Goal: Communication & Community: Answer question/provide support

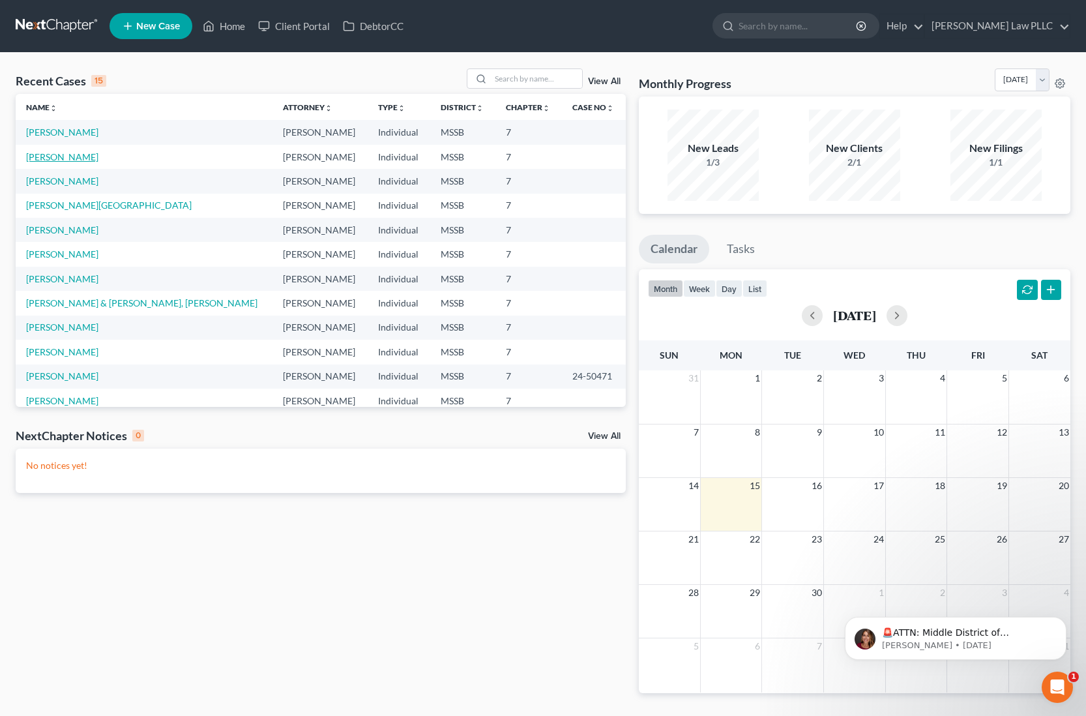
click at [64, 158] on link "[PERSON_NAME]" at bounding box center [62, 156] width 72 height 11
select select "0"
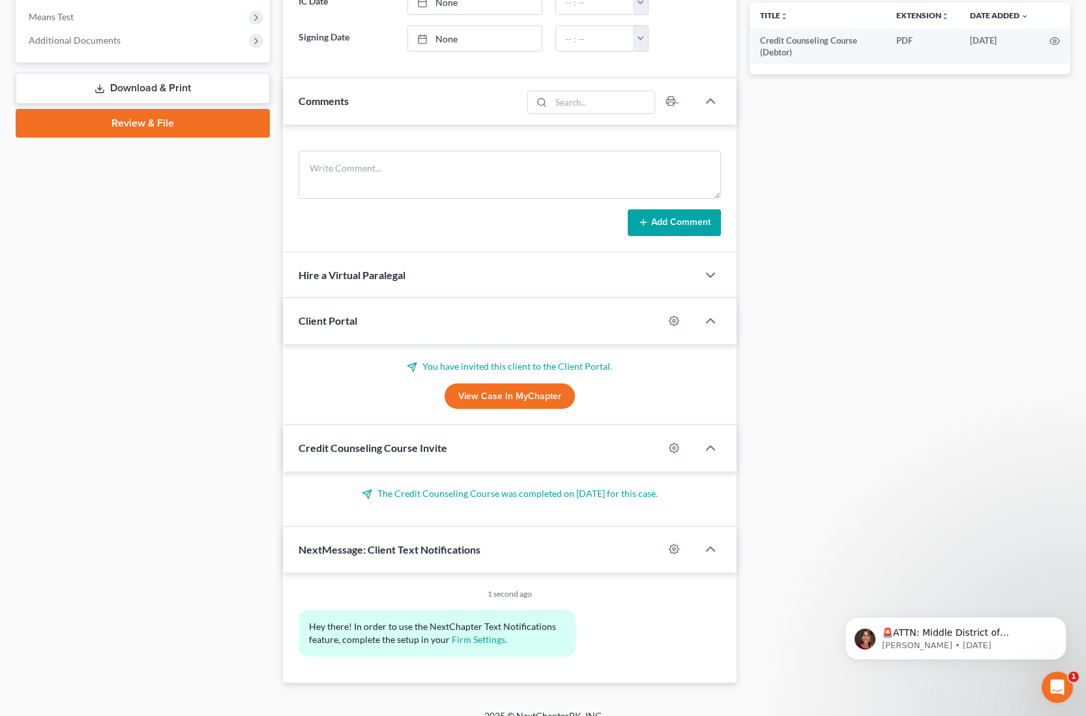
scroll to position [517, 0]
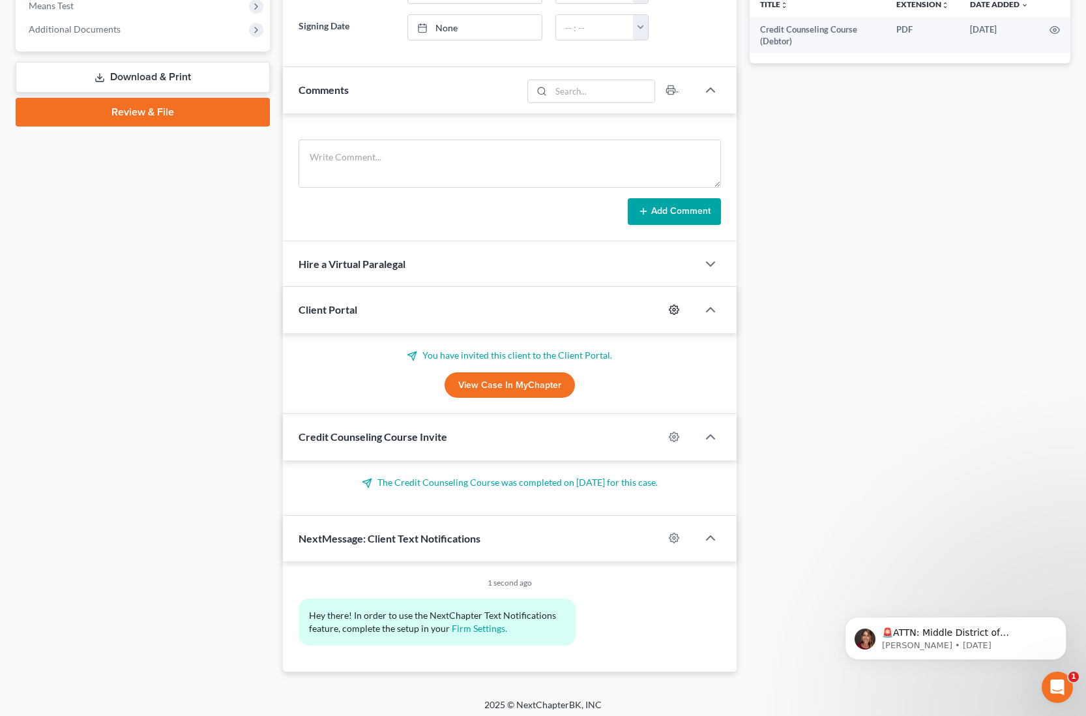
click at [673, 309] on circle "button" at bounding box center [674, 309] width 3 height 3
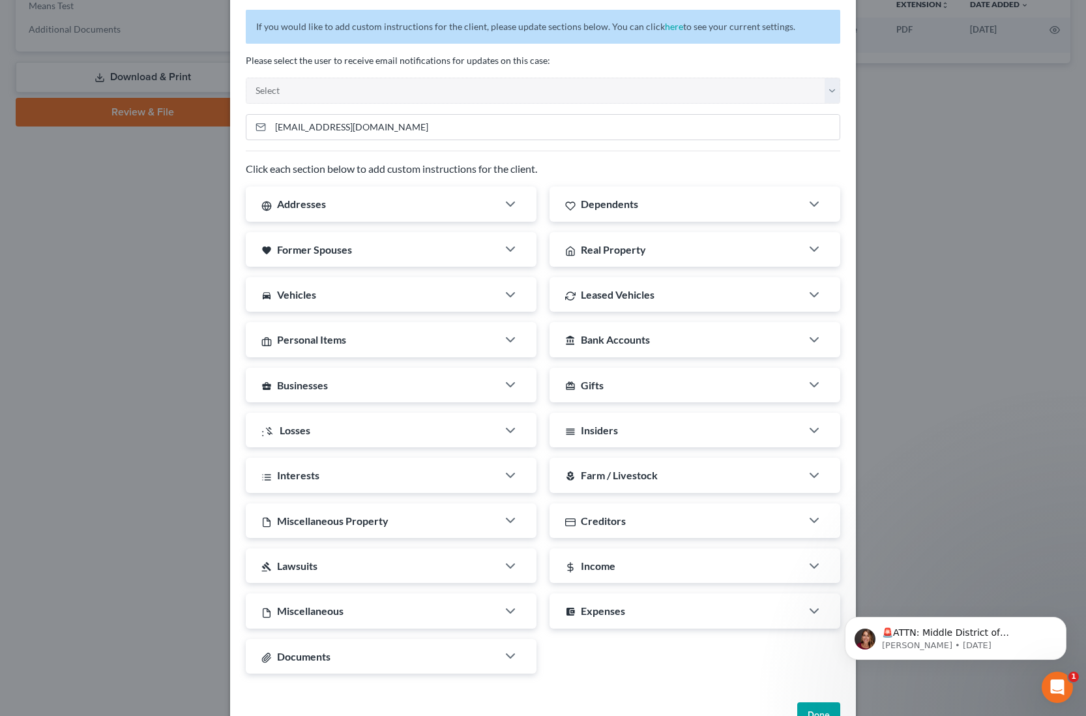
scroll to position [88, 0]
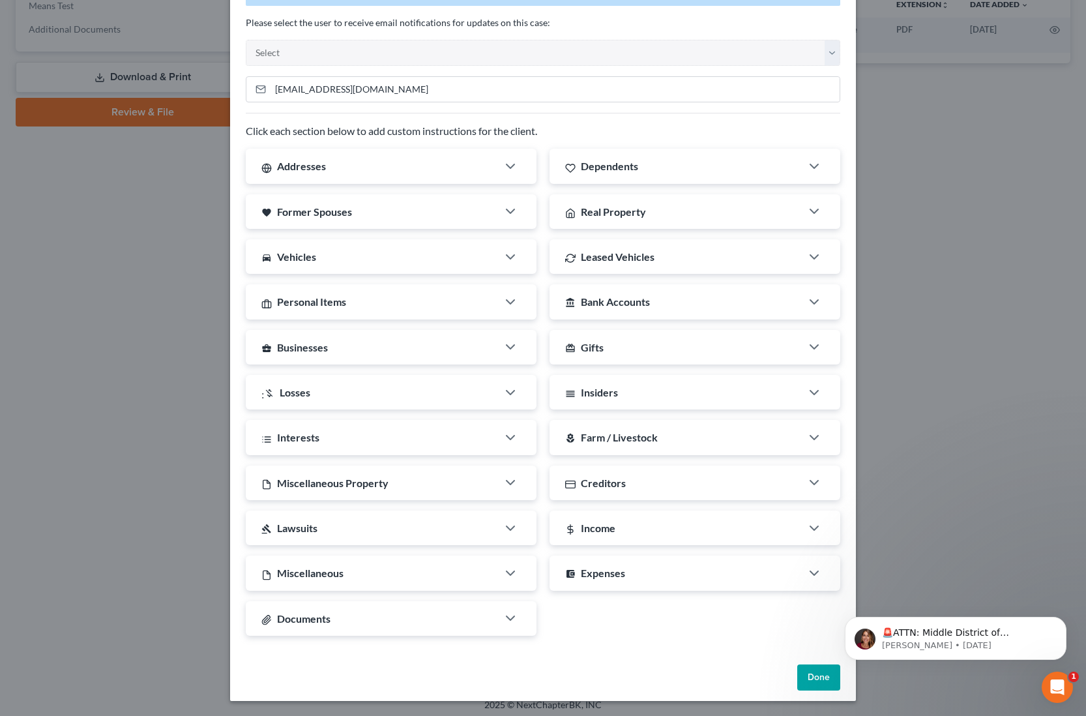
click at [811, 679] on button "Done" at bounding box center [818, 677] width 43 height 26
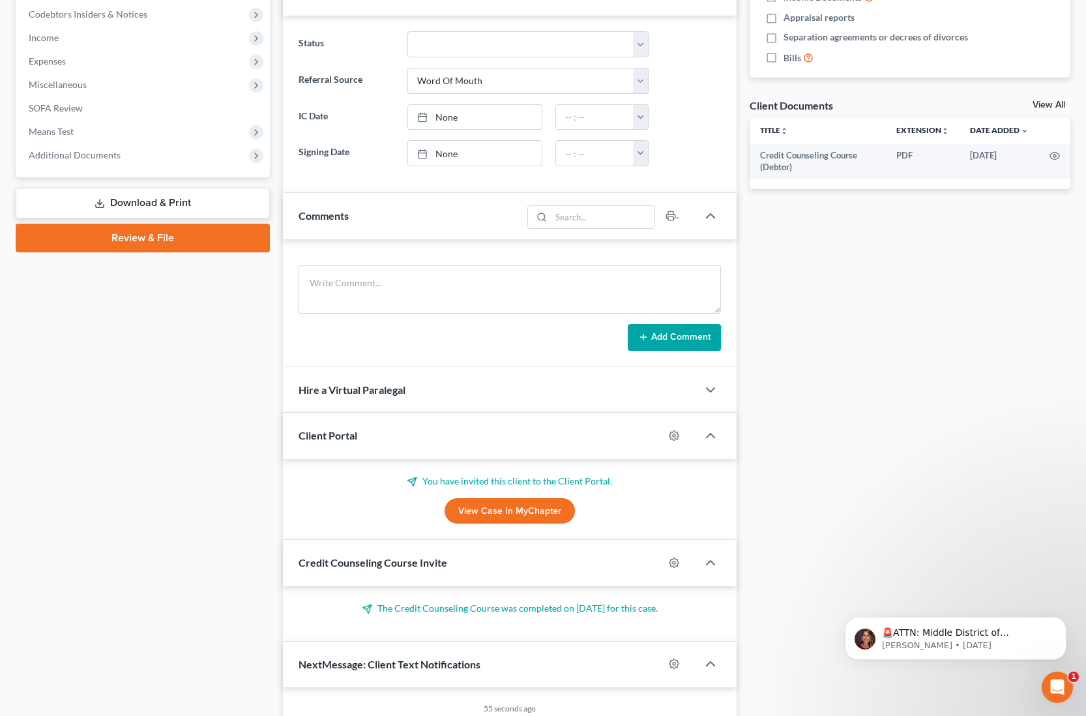
scroll to position [397, 0]
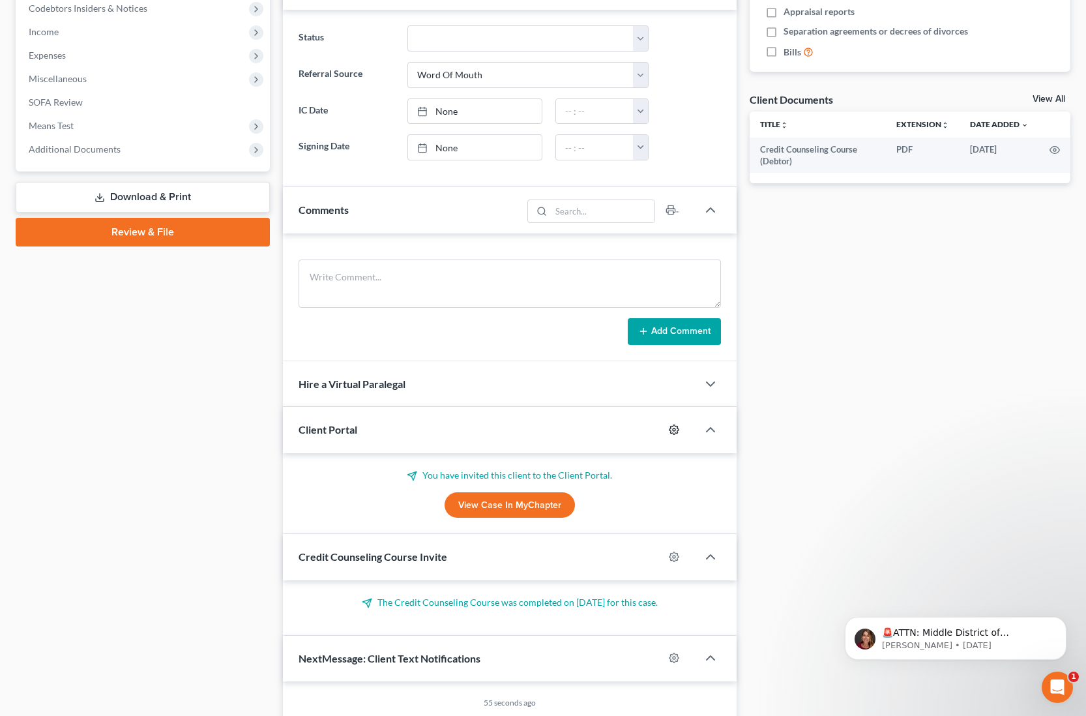
click at [675, 429] on circle "button" at bounding box center [674, 429] width 3 height 3
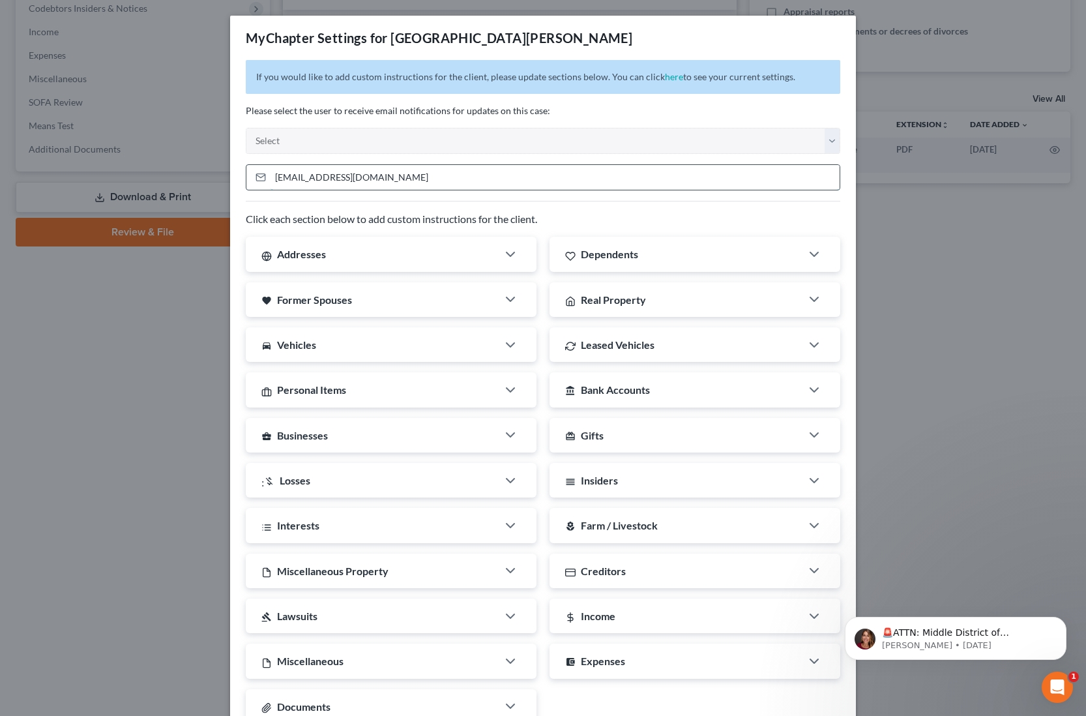
click at [297, 178] on input "[EMAIL_ADDRESS][DOMAIN_NAME]" at bounding box center [554, 177] width 569 height 25
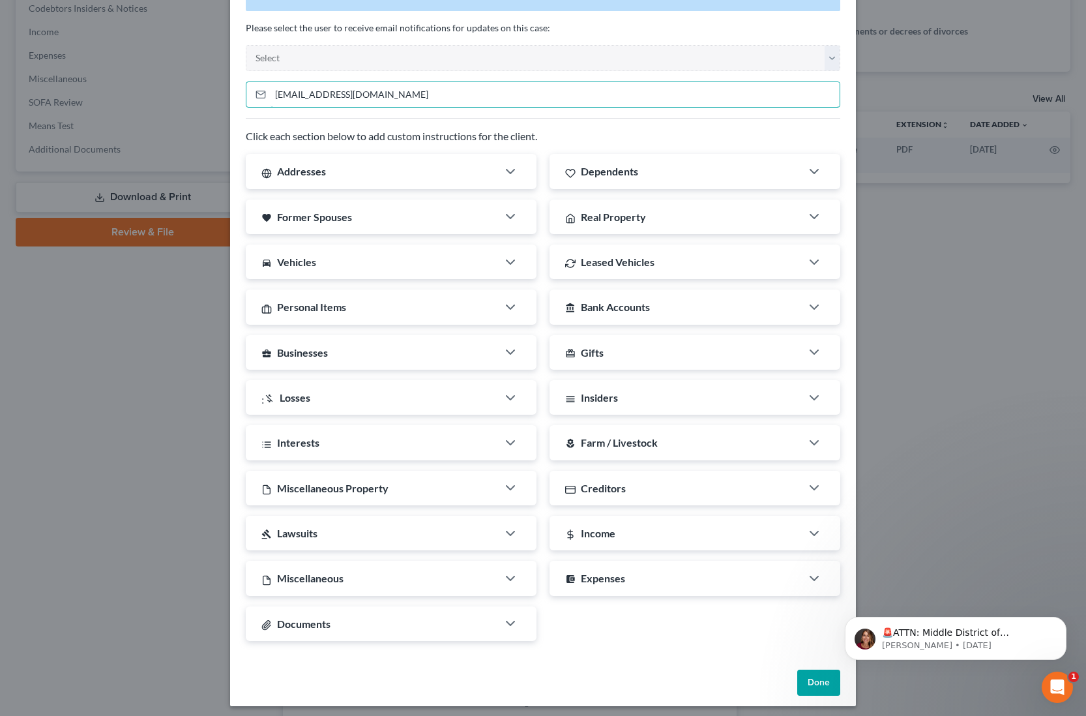
scroll to position [88, 0]
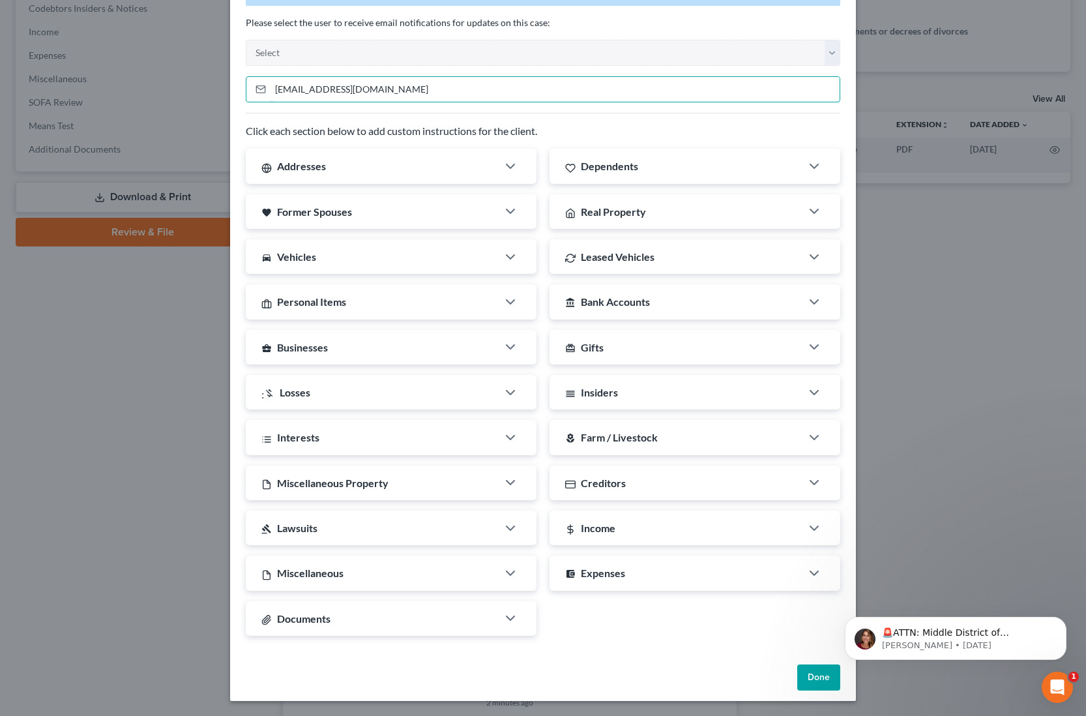
type input "[EMAIL_ADDRESS][DOMAIN_NAME]"
click at [808, 678] on button "Done" at bounding box center [818, 677] width 43 height 26
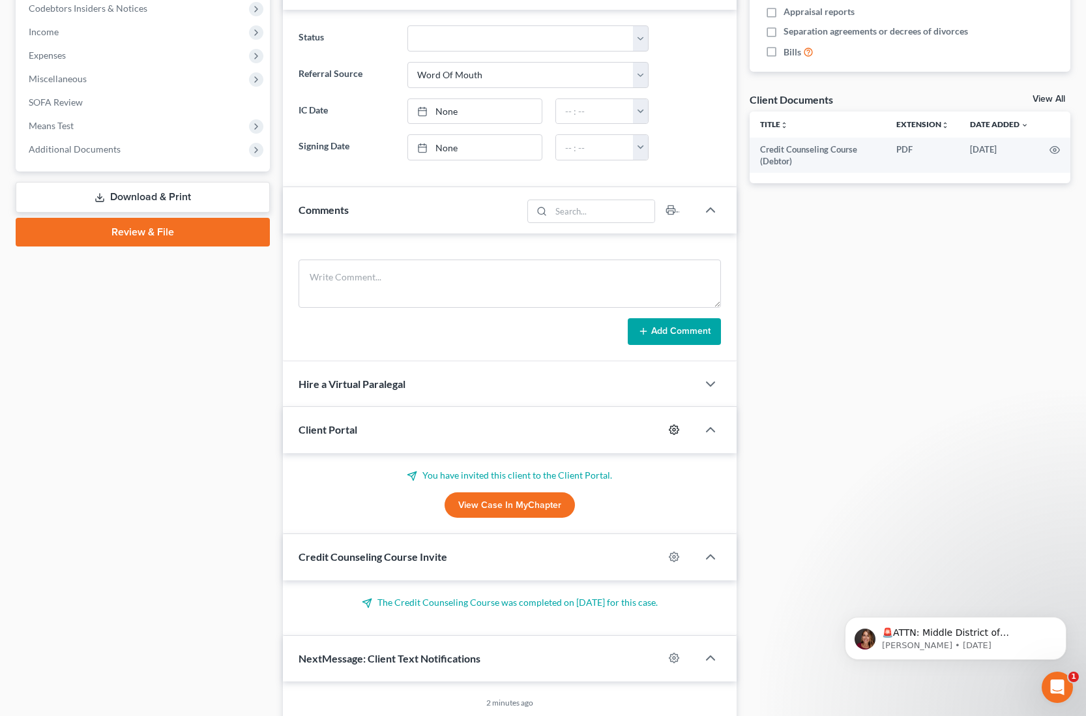
click at [672, 430] on icon "button" at bounding box center [674, 429] width 10 height 10
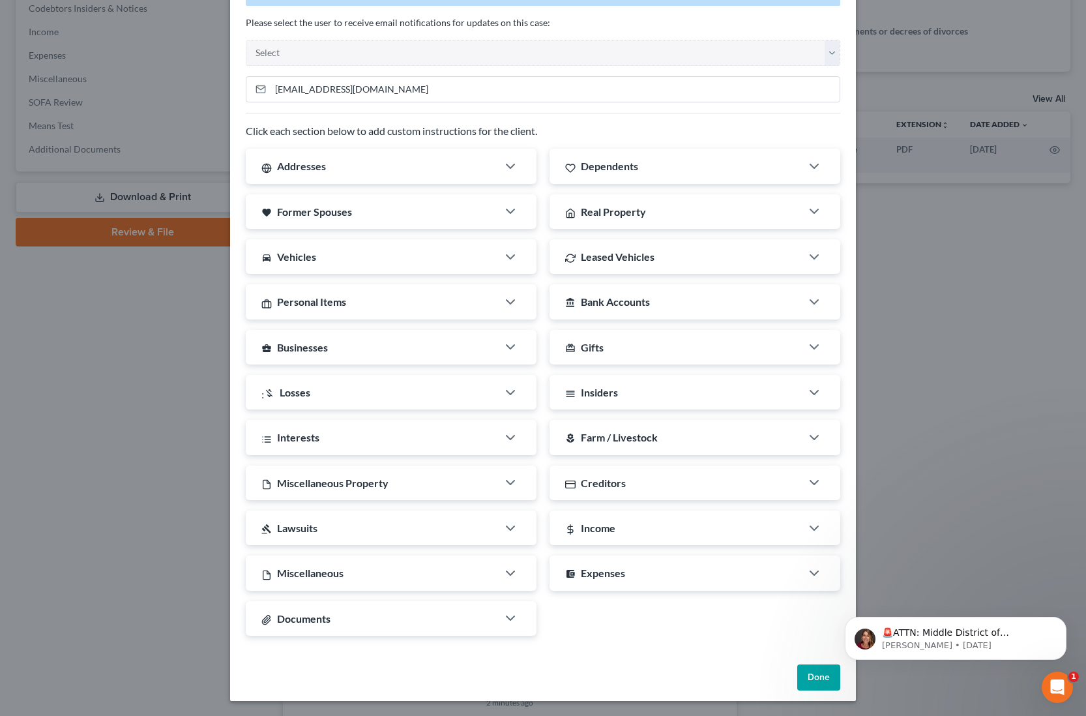
click at [824, 674] on button "Done" at bounding box center [818, 677] width 43 height 26
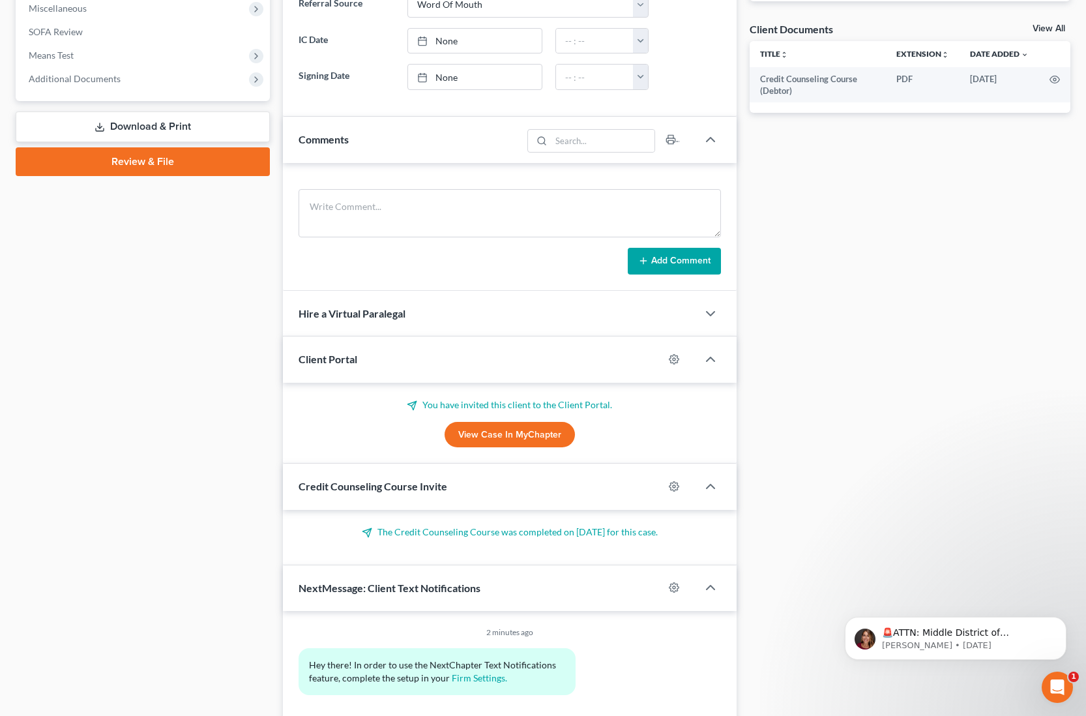
scroll to position [515, 0]
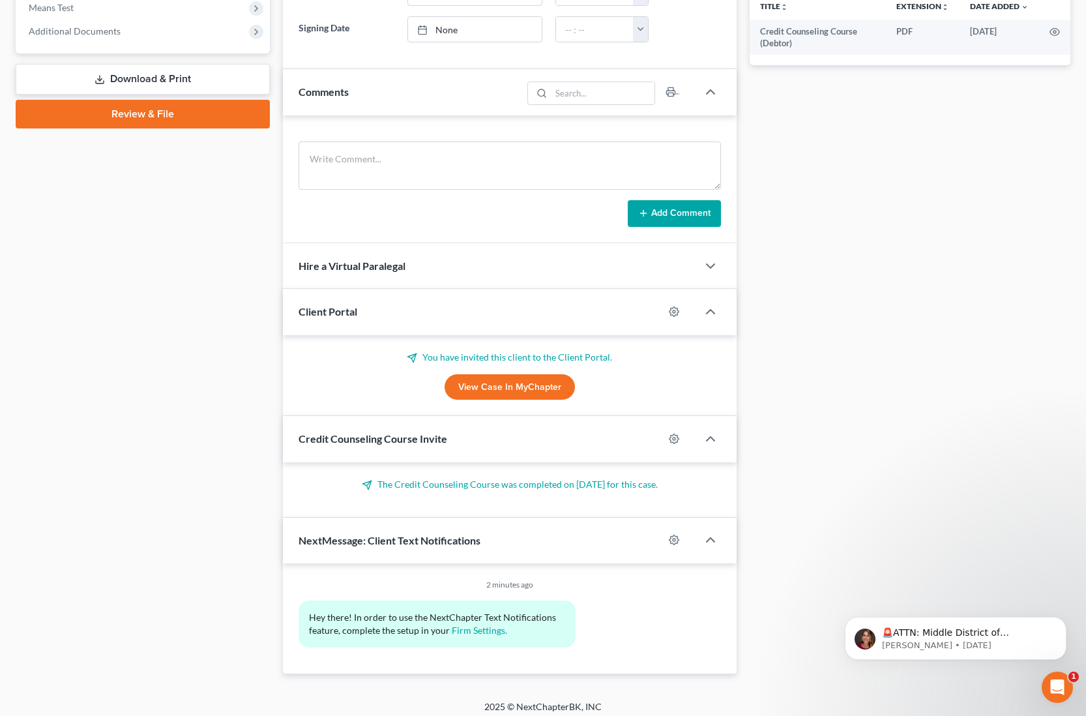
click at [508, 389] on link "View Case in MyChapter" at bounding box center [509, 387] width 130 height 26
click at [416, 356] on icon at bounding box center [412, 358] width 10 height 10
click at [340, 305] on span "Client Portal" at bounding box center [327, 311] width 59 height 12
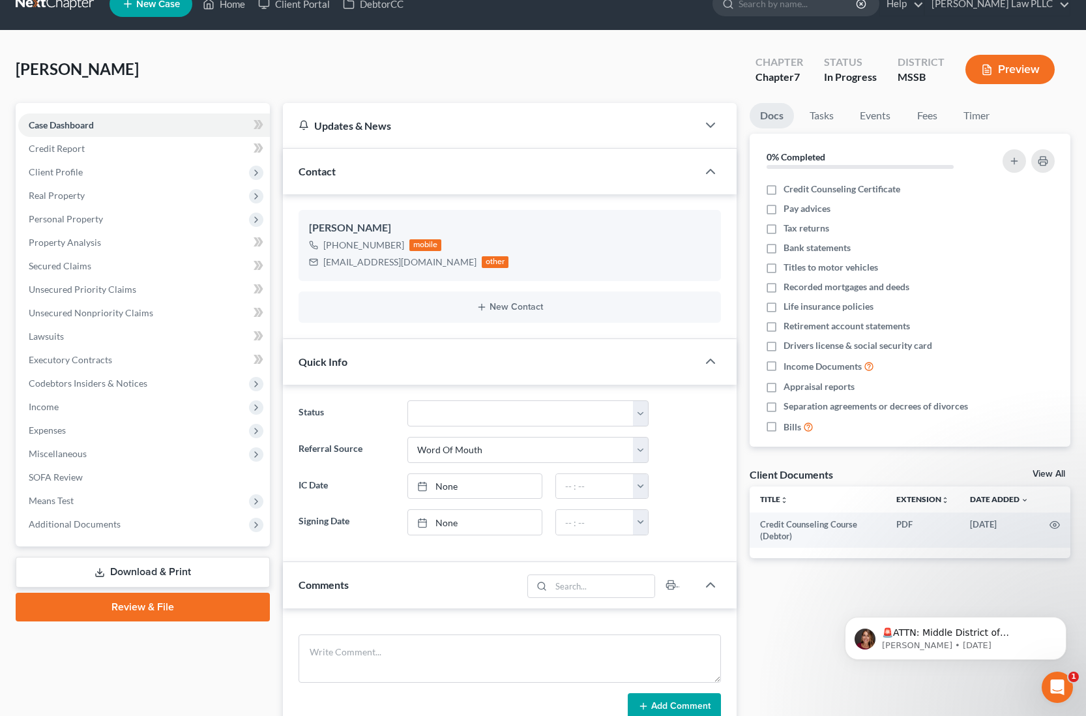
scroll to position [0, 0]
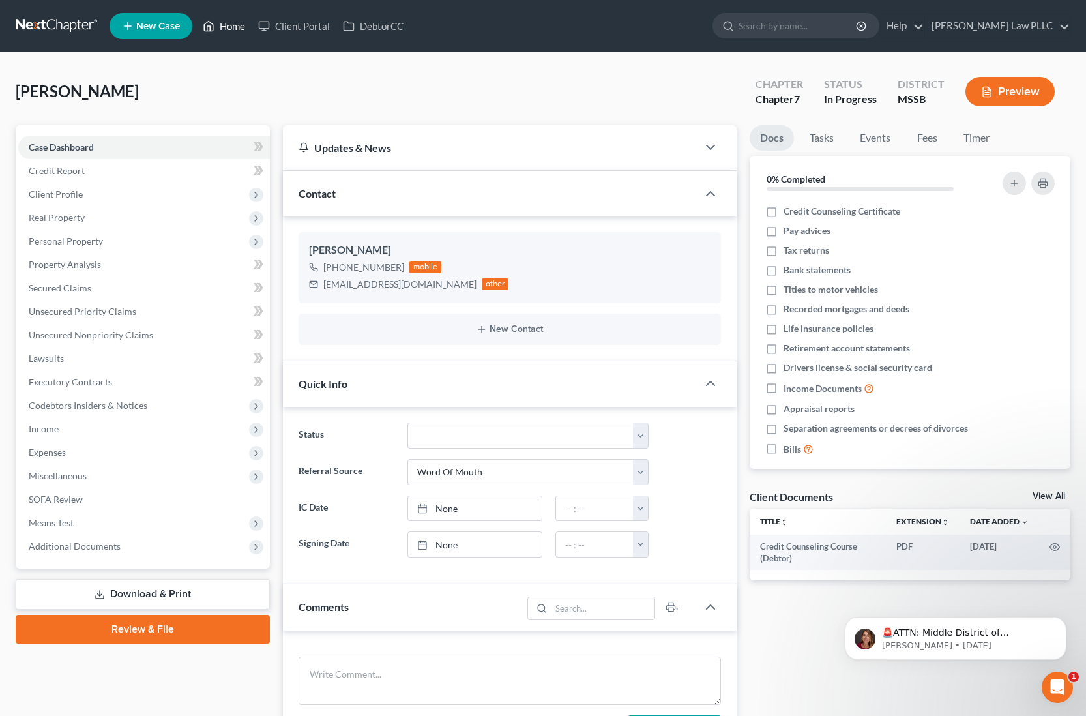
click at [220, 31] on link "Home" at bounding box center [223, 25] width 55 height 23
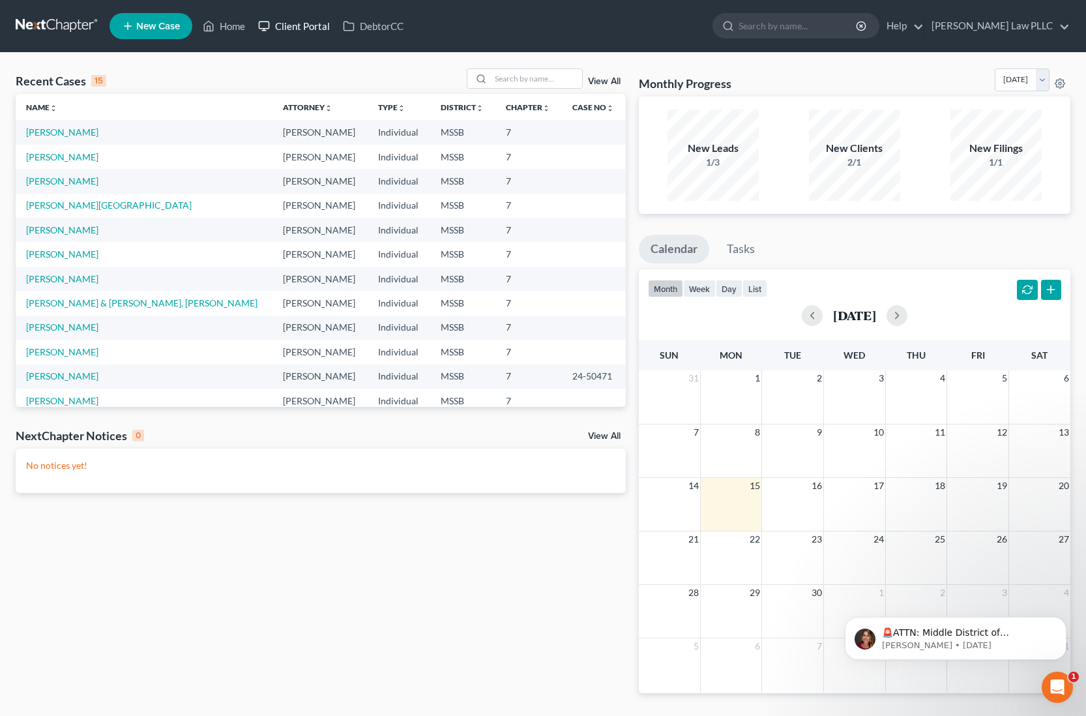
click at [283, 26] on link "Client Portal" at bounding box center [294, 25] width 85 height 23
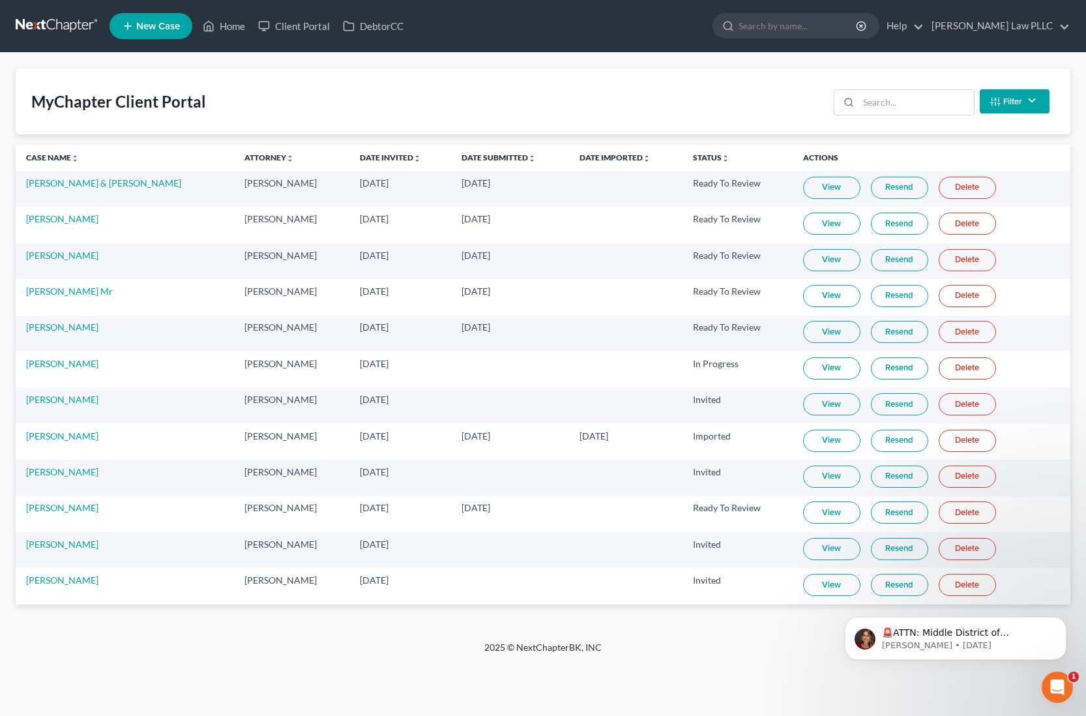
click at [827, 589] on link "View" at bounding box center [831, 585] width 57 height 22
click at [924, 26] on link "Help" at bounding box center [902, 25] width 44 height 23
click at [924, 55] on link "Help Center" at bounding box center [872, 54] width 104 height 22
click at [900, 587] on link "Resend" at bounding box center [899, 585] width 57 height 22
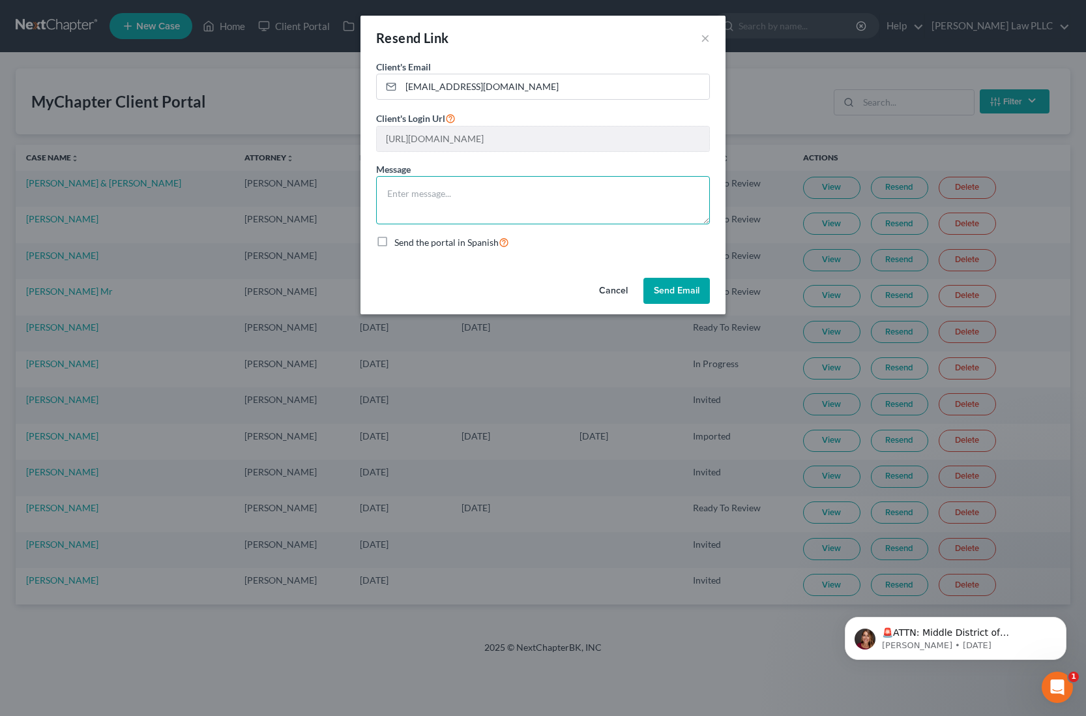
click at [389, 194] on textarea at bounding box center [543, 200] width 334 height 48
type textarea "call to verify you received"
click at [669, 292] on button "Send Email" at bounding box center [676, 291] width 66 height 26
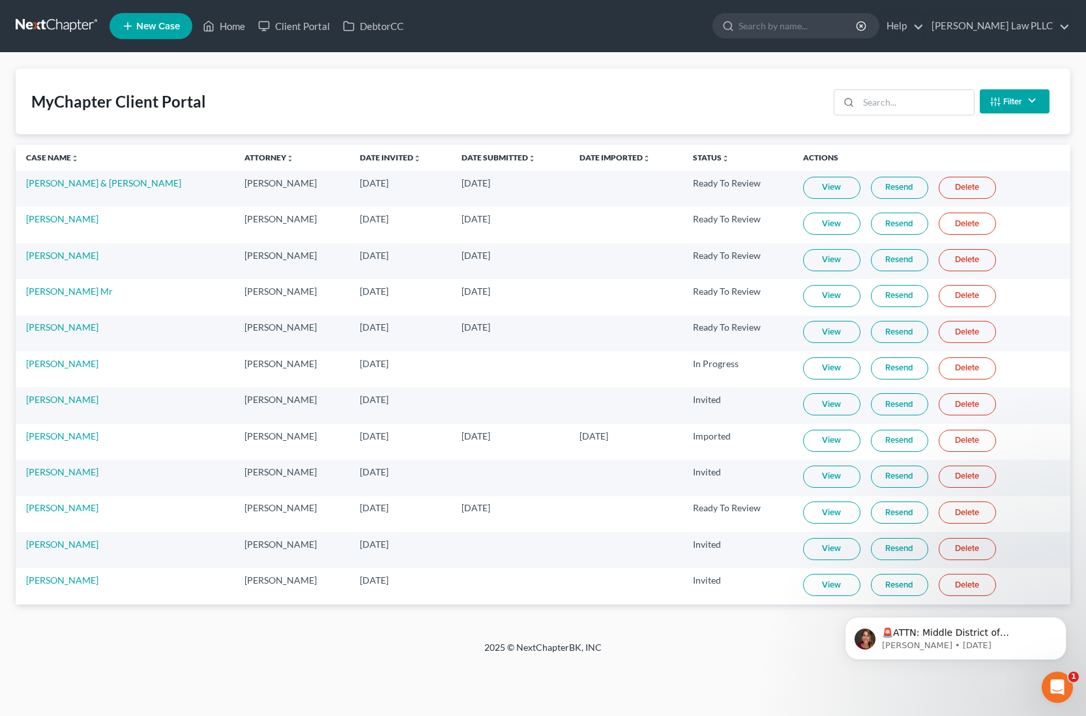
click at [813, 589] on link "View" at bounding box center [831, 585] width 57 height 22
click at [70, 583] on link "[PERSON_NAME]" at bounding box center [62, 579] width 72 height 11
select select "9"
select select "0"
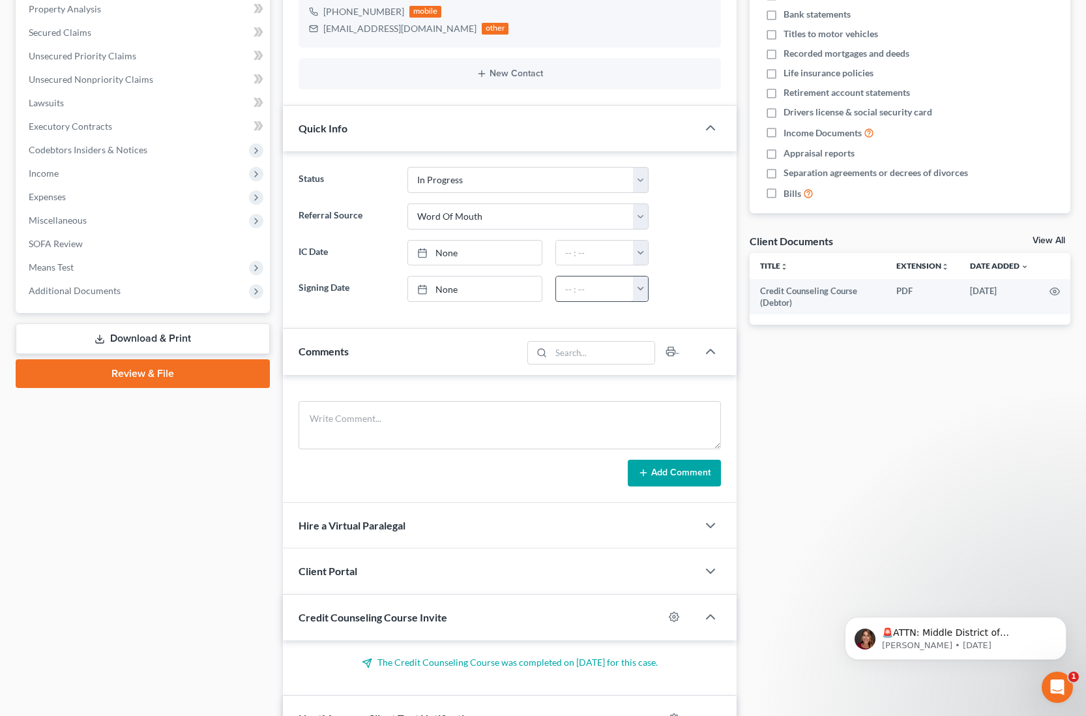
scroll to position [265, 0]
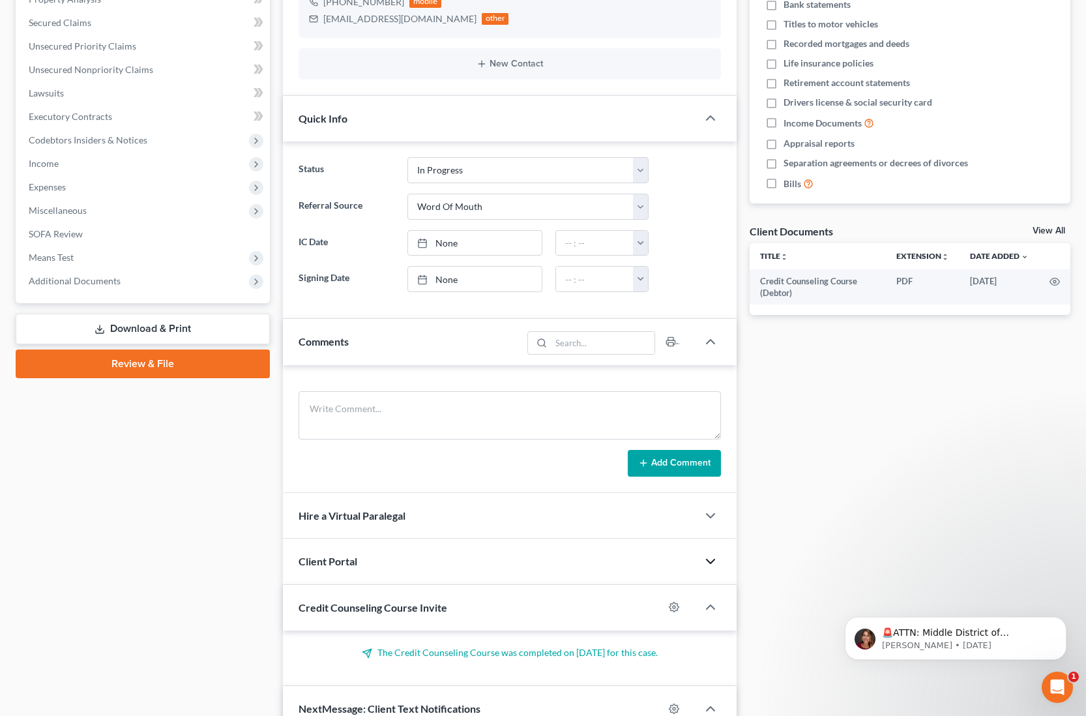
click at [712, 562] on icon "button" at bounding box center [711, 561] width 16 height 16
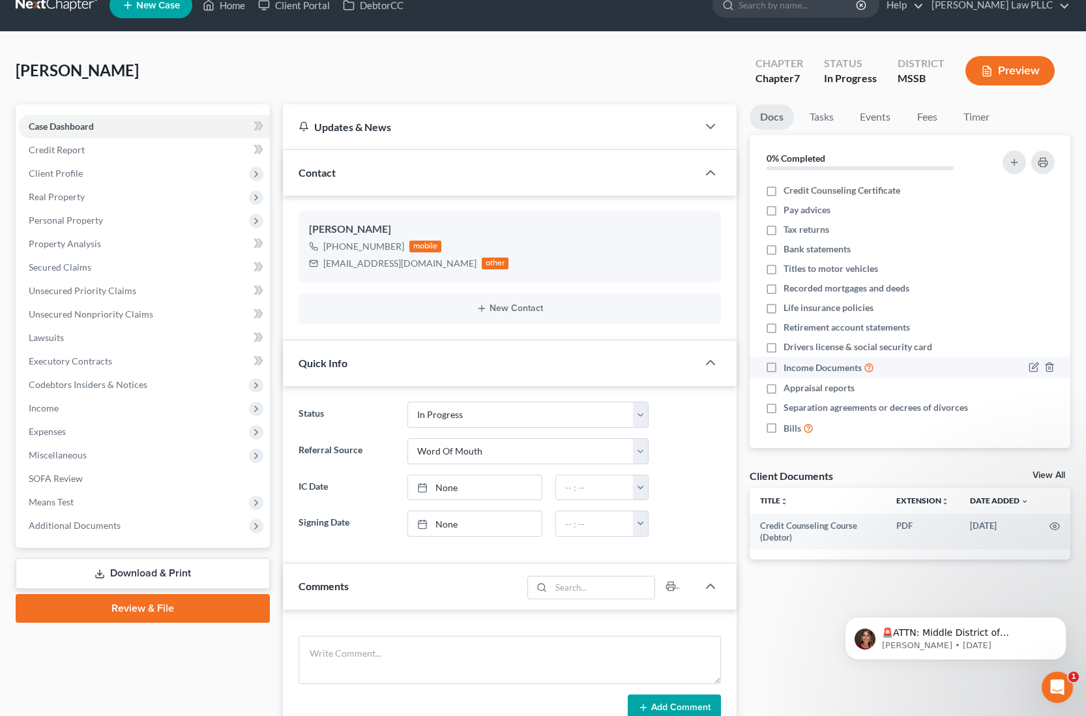
scroll to position [0, 0]
